Goal: Transaction & Acquisition: Book appointment/travel/reservation

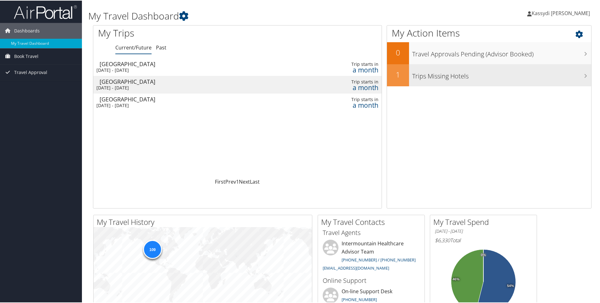
click at [585, 76] on h3 "Trips Missing Hotels" at bounding box center [501, 74] width 179 height 12
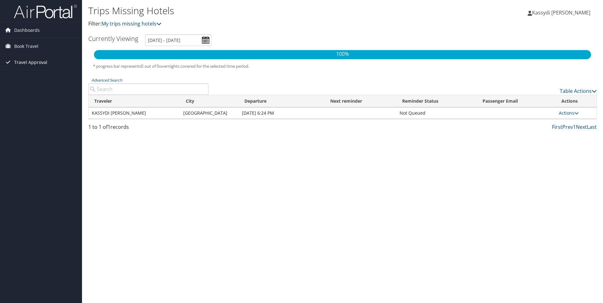
click at [31, 62] on span "Travel Approval" at bounding box center [30, 63] width 33 height 16
click at [32, 84] on link "Approved Trips" at bounding box center [41, 84] width 82 height 9
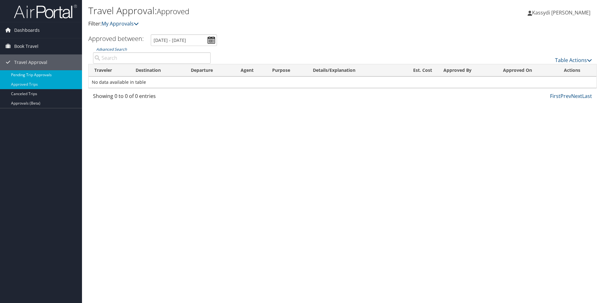
click at [38, 76] on link "Pending Trip Approvals" at bounding box center [41, 74] width 82 height 9
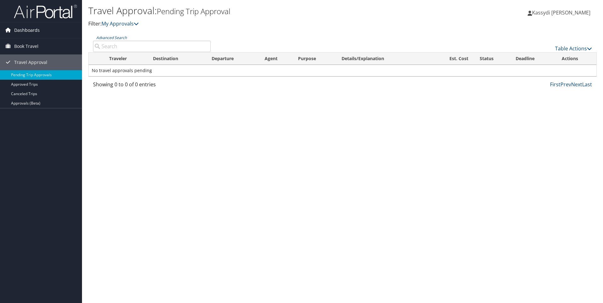
click at [33, 30] on span "Dashboards" at bounding box center [27, 30] width 26 height 16
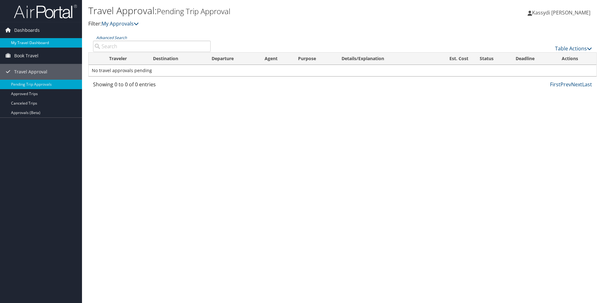
click at [32, 41] on link "My Travel Dashboard" at bounding box center [41, 42] width 82 height 9
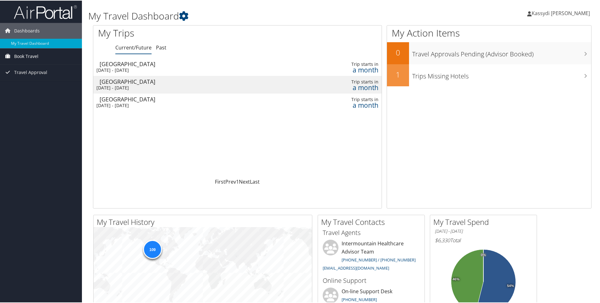
click at [31, 56] on span "Book Travel" at bounding box center [26, 56] width 24 height 16
click at [32, 53] on span "Book Travel" at bounding box center [26, 56] width 24 height 16
click at [28, 55] on span "Book Travel" at bounding box center [26, 56] width 24 height 16
click at [40, 77] on link "Book/Manage Online Trips" at bounding box center [41, 77] width 82 height 9
